Goal: Information Seeking & Learning: Learn about a topic

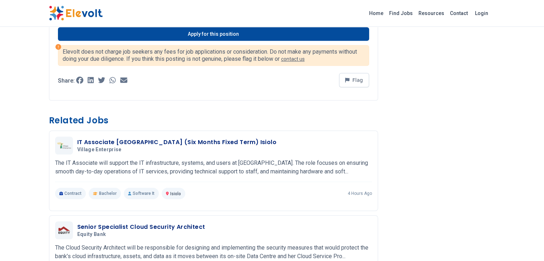
scroll to position [501, 0]
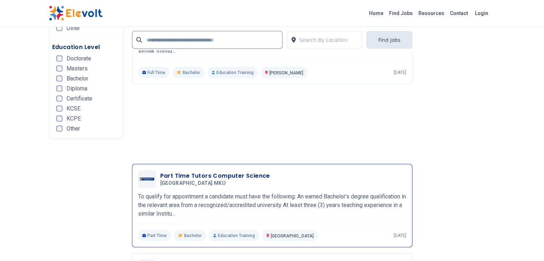
scroll to position [1466, 0]
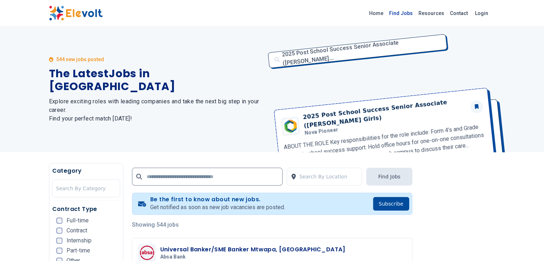
click at [415, 15] on link "Find Jobs" at bounding box center [400, 13] width 29 height 11
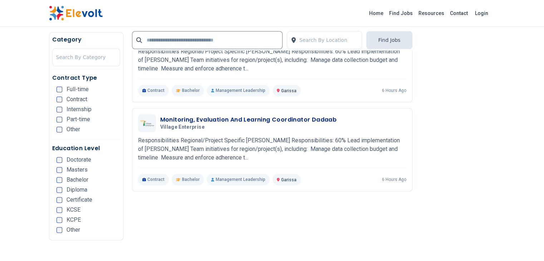
scroll to position [894, 0]
